Goal: Task Accomplishment & Management: Use online tool/utility

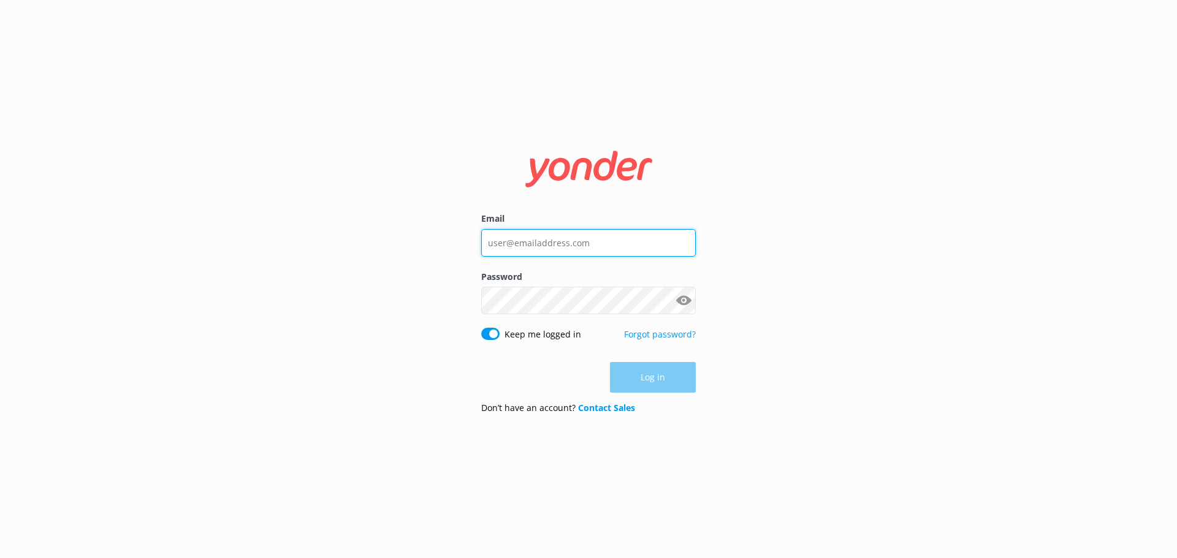
type input "[EMAIL_ADDRESS][DOMAIN_NAME]"
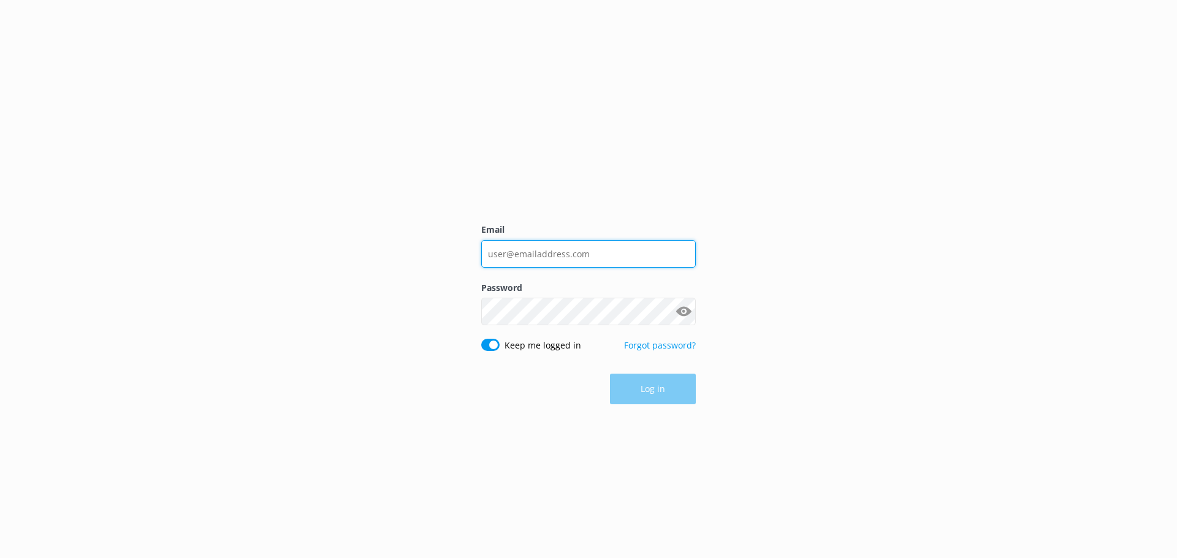
type input "[EMAIL_ADDRESS][DOMAIN_NAME]"
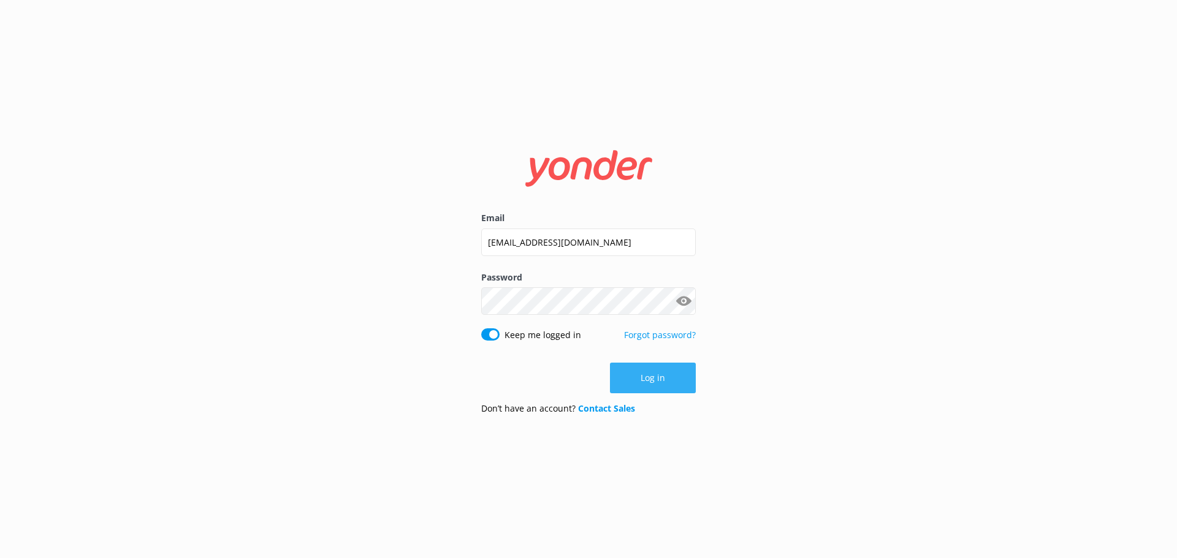
click at [664, 387] on button "Log in" at bounding box center [653, 378] width 86 height 31
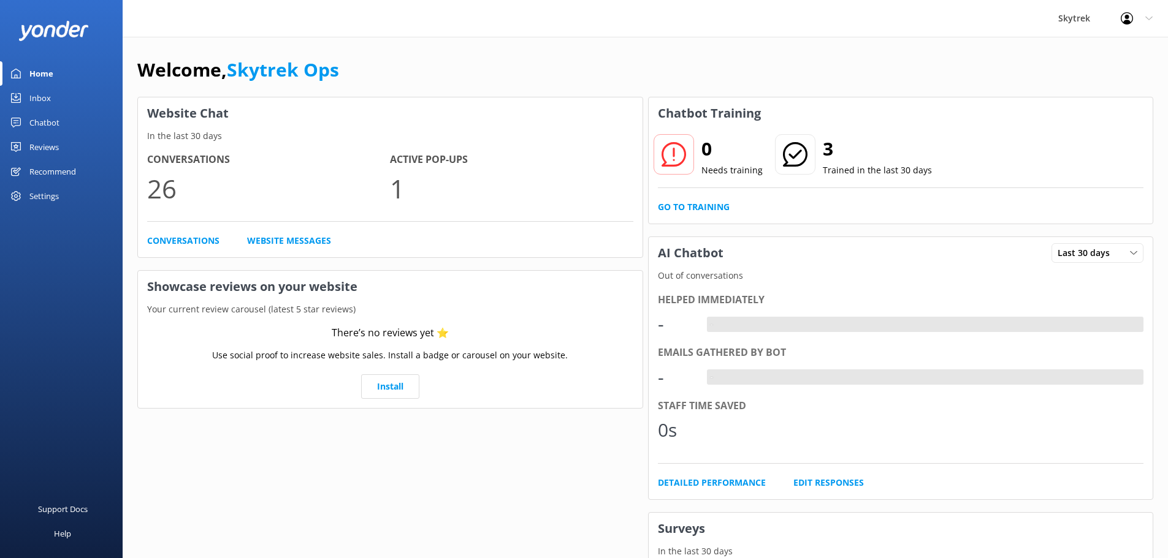
click at [50, 95] on div "Inbox" at bounding box center [39, 98] width 21 height 25
